Goal: Task Accomplishment & Management: Use online tool/utility

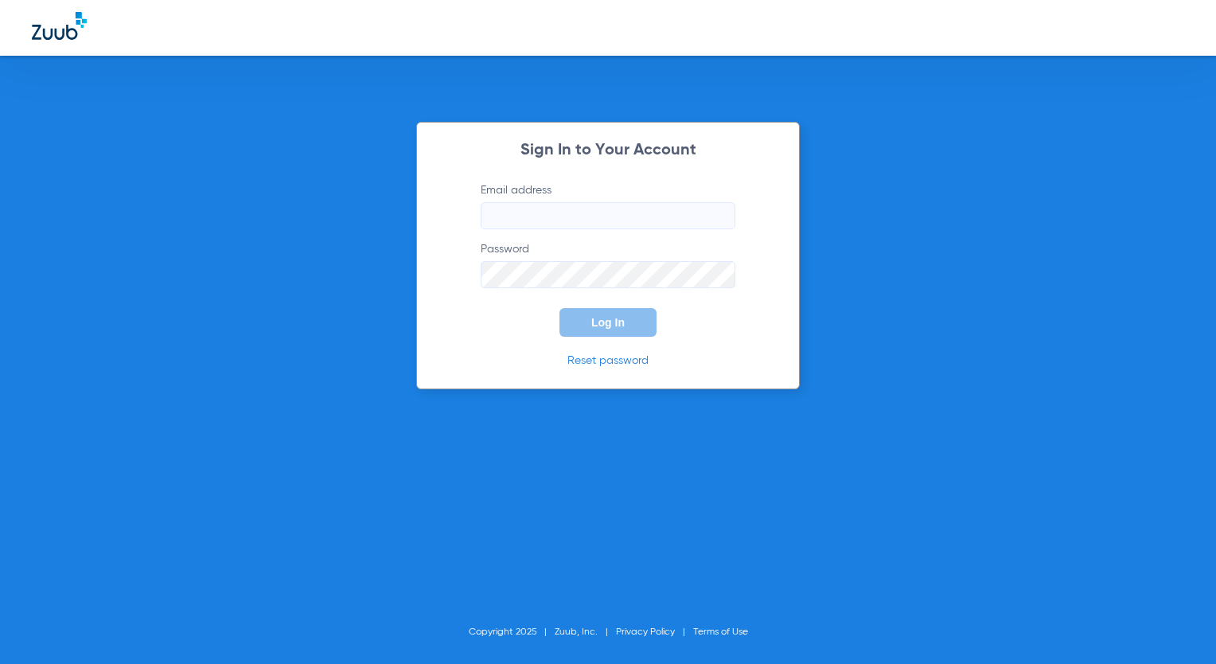
type input "[EMAIL_ADDRESS][DOMAIN_NAME]"
click at [565, 321] on button "Log In" at bounding box center [608, 322] width 97 height 29
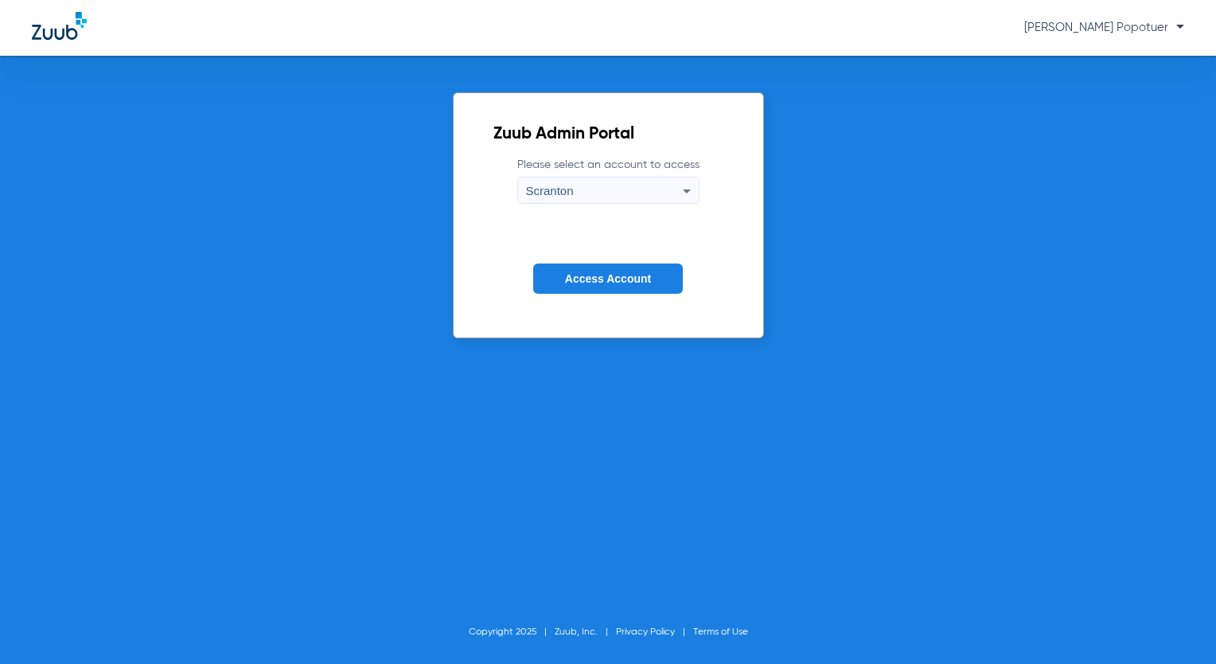
click at [633, 185] on div "Scranton" at bounding box center [604, 191] width 157 height 27
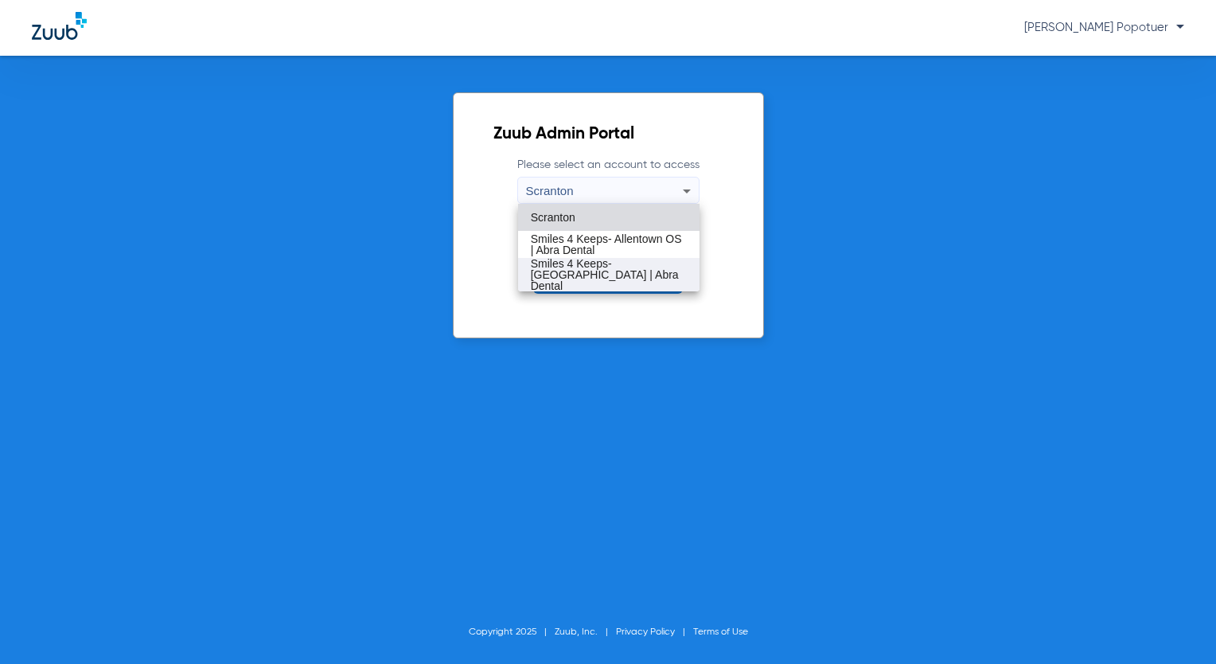
click at [656, 266] on span "Smiles 4 Keeps- [GEOGRAPHIC_DATA] | Abra Dental" at bounding box center [609, 274] width 156 height 33
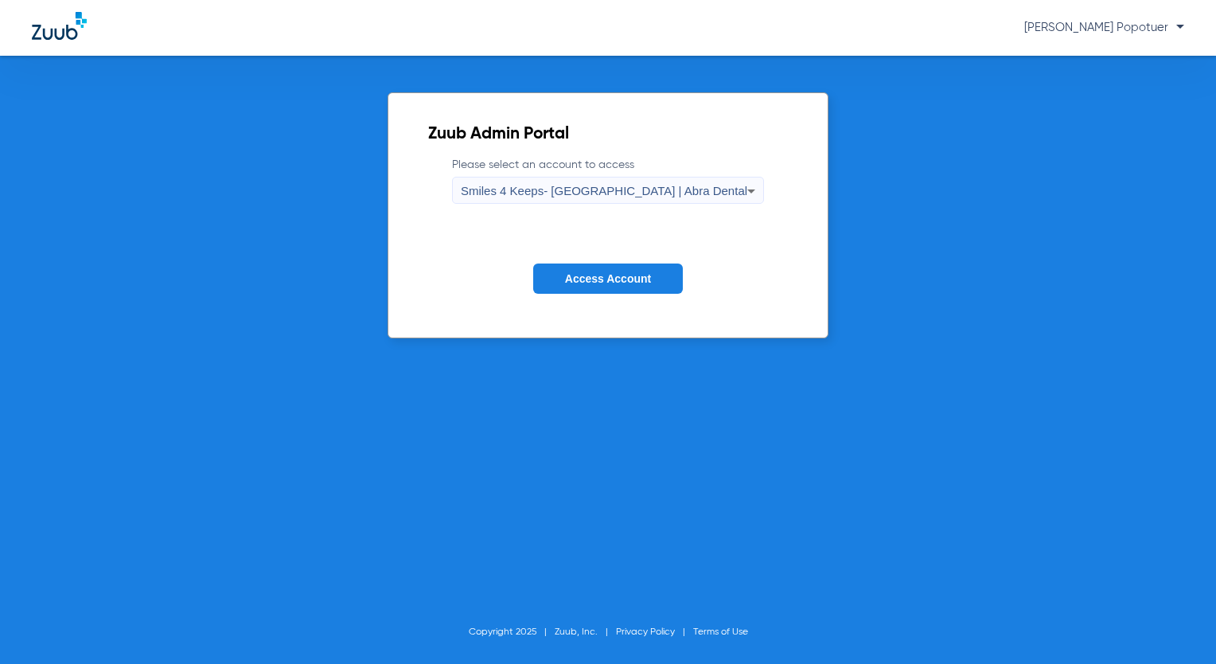
click at [653, 275] on button "Access Account" at bounding box center [608, 279] width 150 height 31
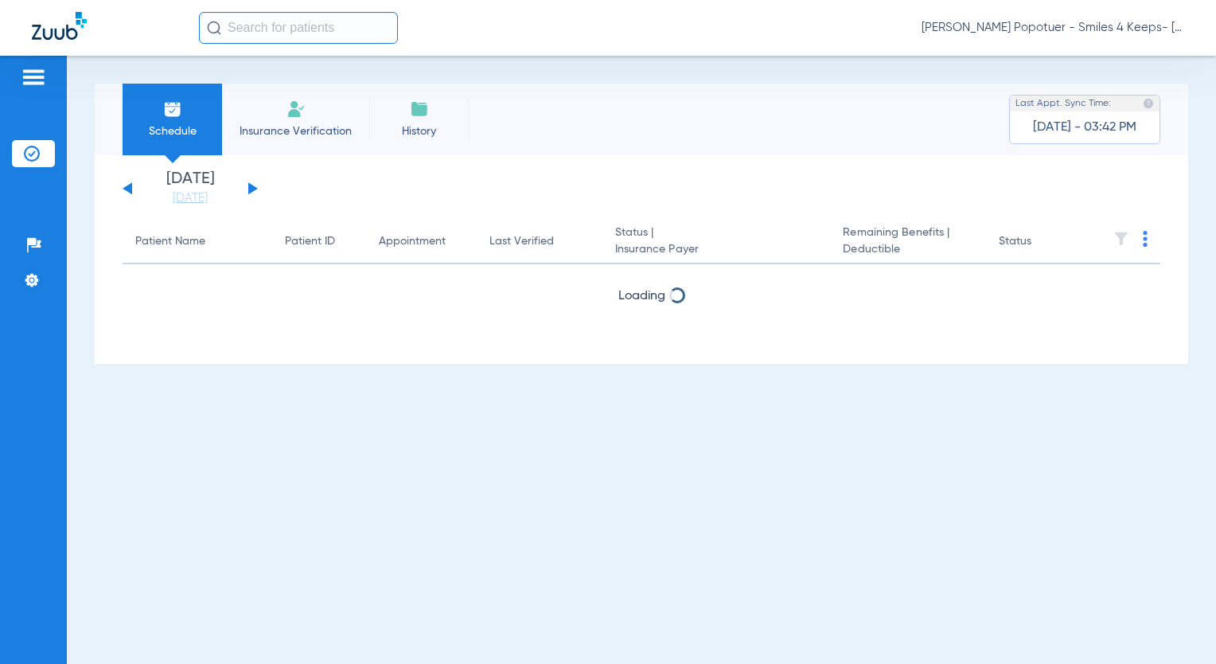
click at [249, 189] on button at bounding box center [253, 188] width 10 height 12
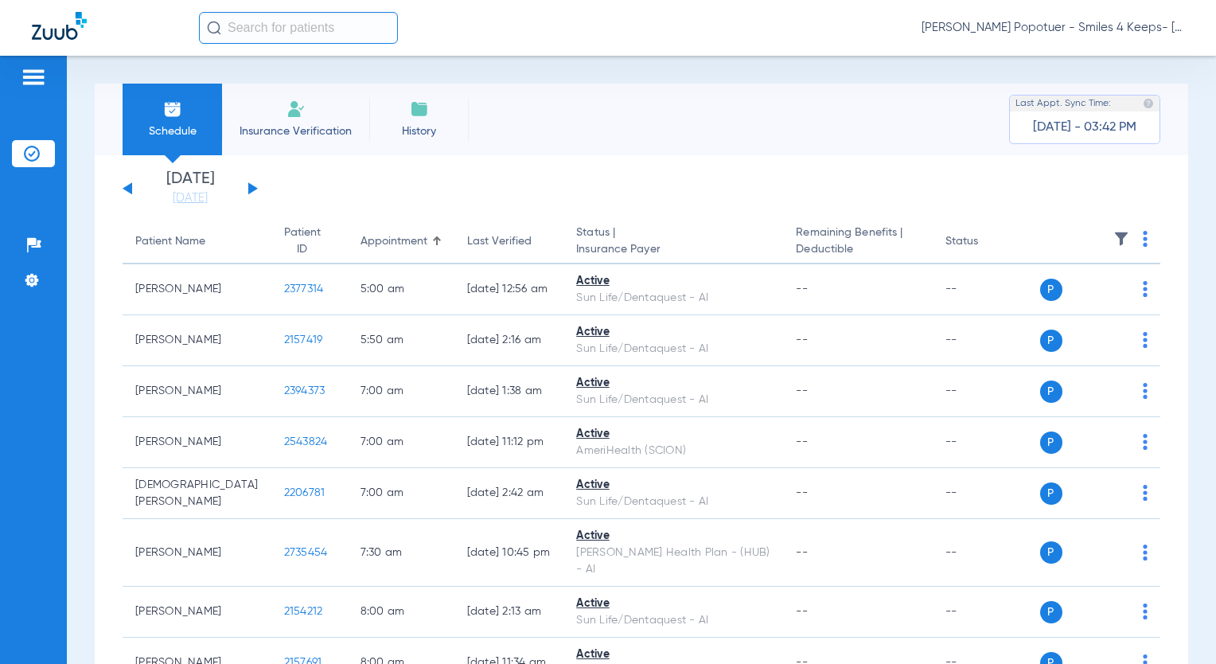
click at [1143, 234] on img at bounding box center [1145, 239] width 5 height 16
click at [1057, 297] on span "Verify All" at bounding box center [1073, 302] width 100 height 11
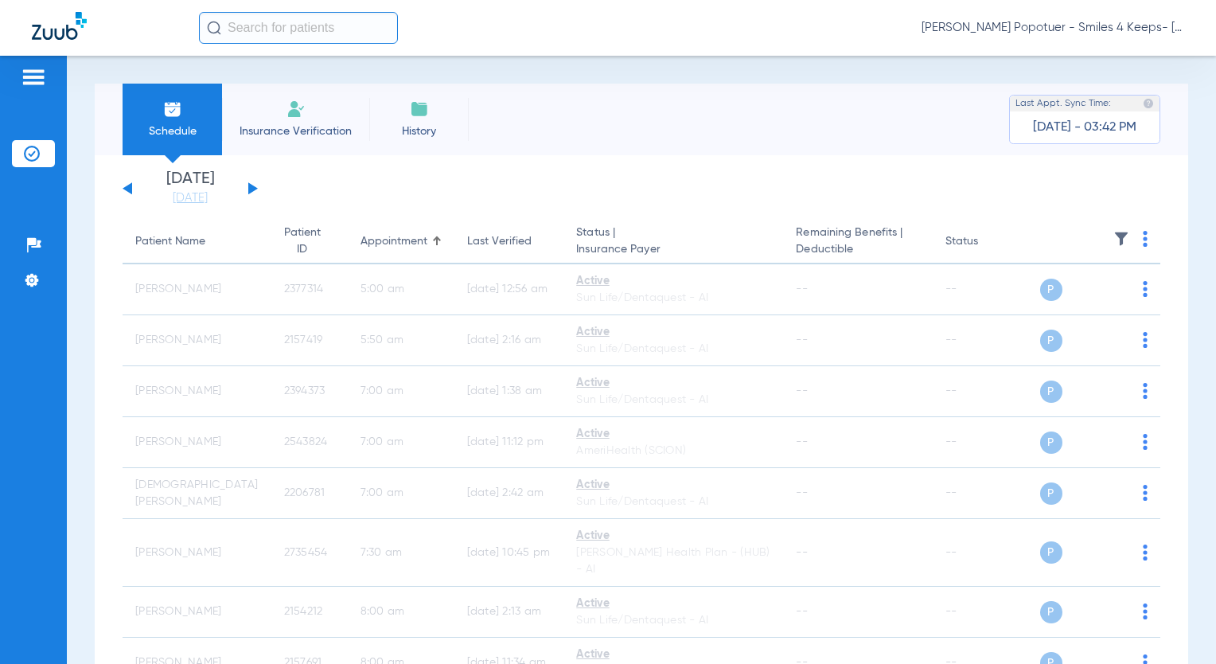
click at [252, 189] on button at bounding box center [253, 188] width 10 height 12
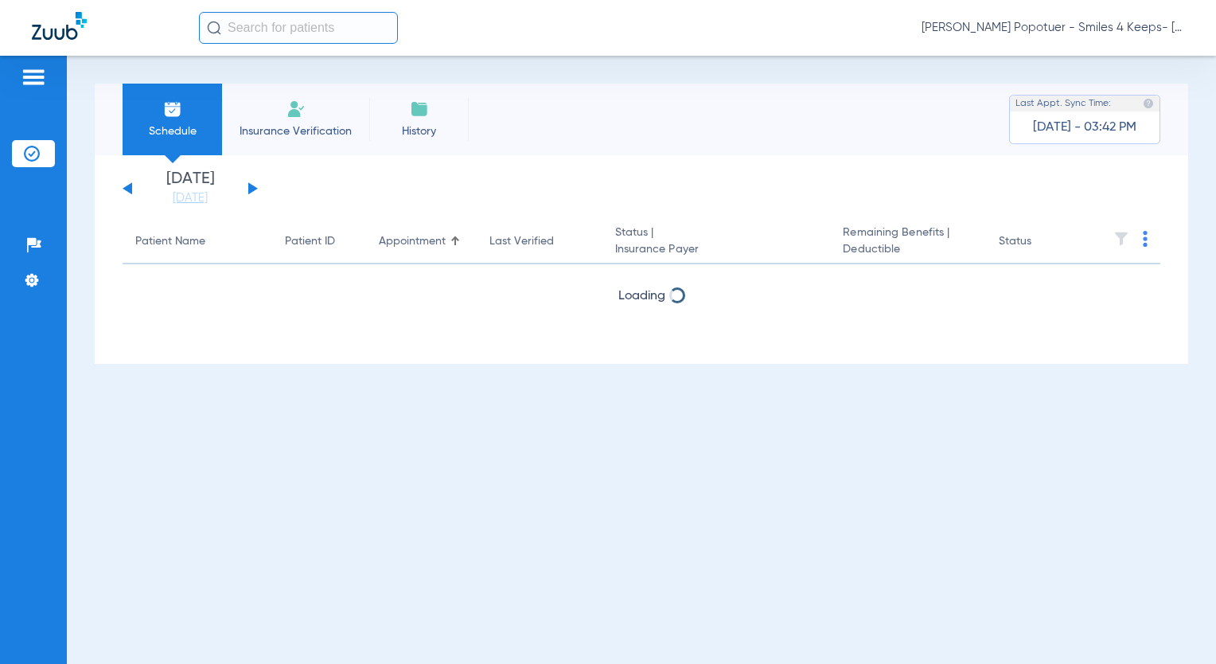
click at [521, 264] on tbody at bounding box center [642, 264] width 1038 height 0
click at [130, 192] on button at bounding box center [128, 188] width 10 height 12
click at [245, 192] on div "[DATE] [DATE] [DATE] [DATE] [DATE] [DATE] [DATE] [DATE] [DATE] [DATE] [DATE] [D…" at bounding box center [190, 188] width 135 height 35
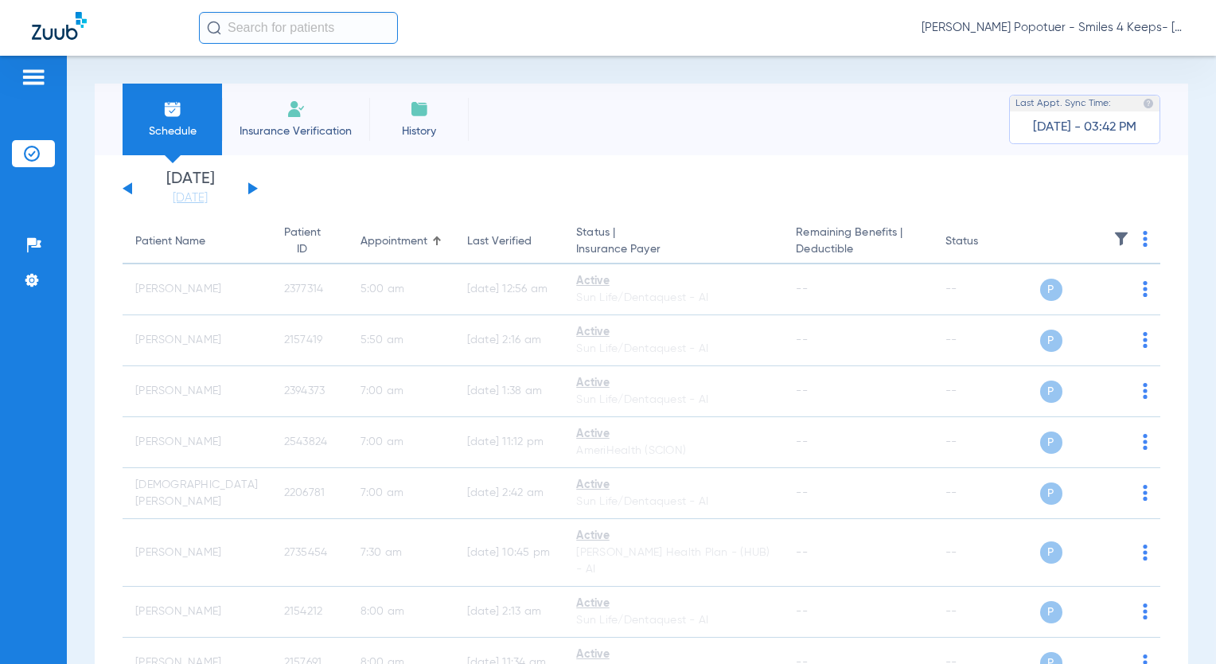
click at [251, 189] on button at bounding box center [253, 188] width 10 height 12
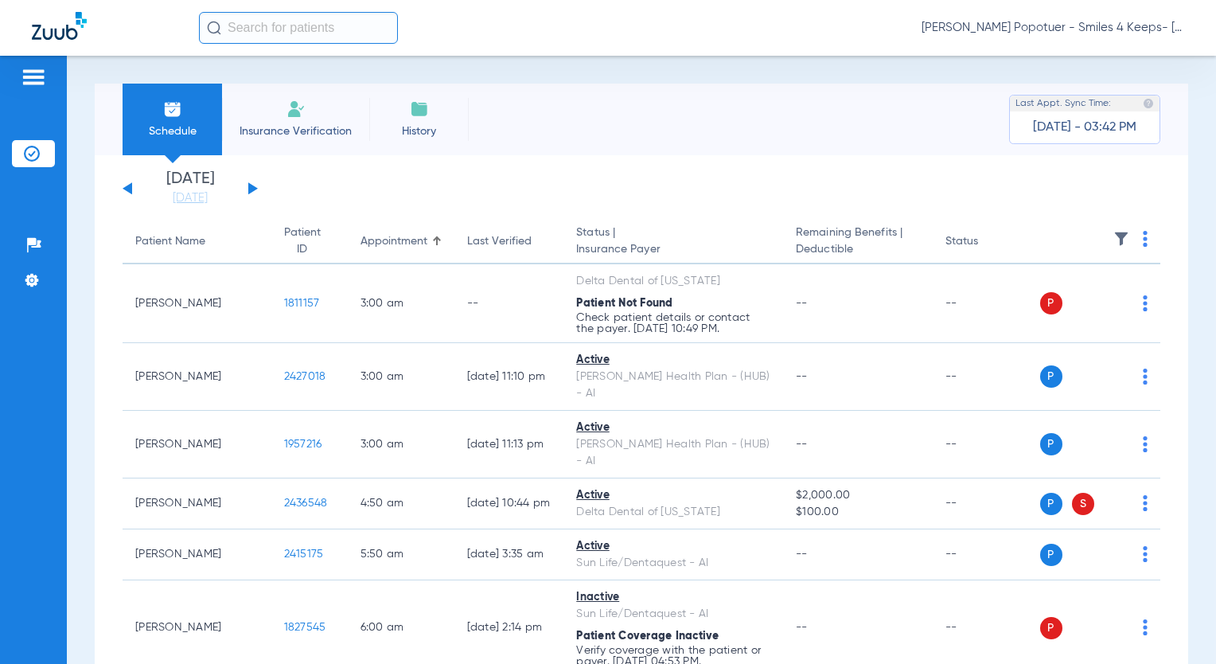
click at [1143, 237] on img at bounding box center [1145, 239] width 5 height 16
click at [1064, 303] on span "Verify All" at bounding box center [1073, 302] width 100 height 11
